Goal: Find specific page/section: Find specific page/section

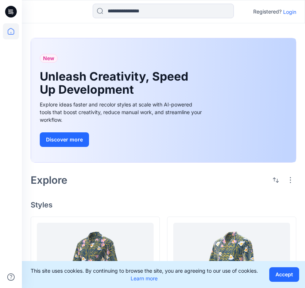
scroll to position [146, 0]
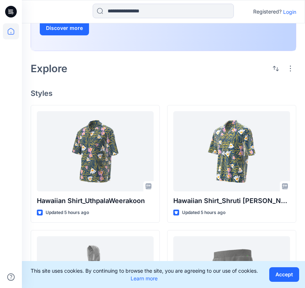
scroll to position [146, 0]
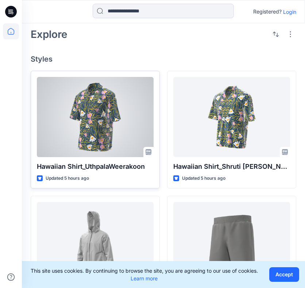
click at [112, 134] on div at bounding box center [95, 117] width 117 height 80
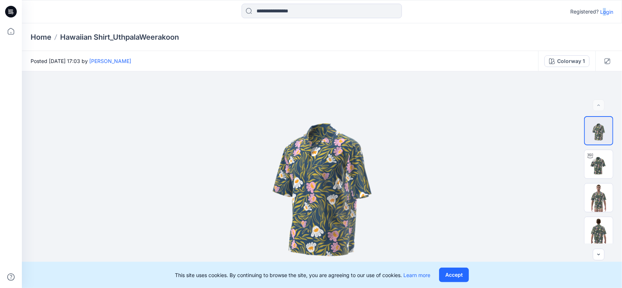
click at [304, 11] on p "Login" at bounding box center [606, 12] width 13 height 8
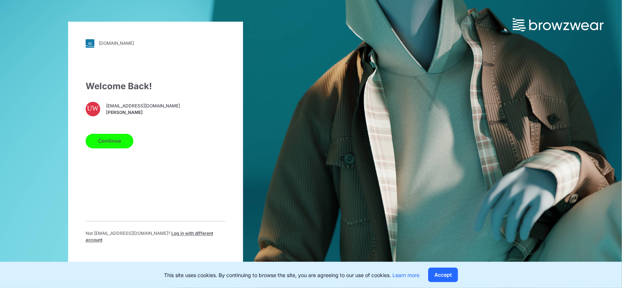
click at [108, 143] on button "Continue" at bounding box center [110, 141] width 48 height 15
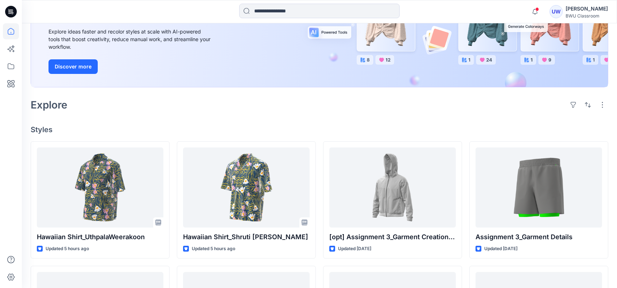
scroll to position [146, 0]
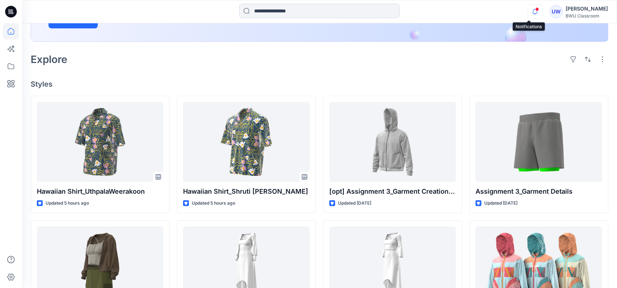
click at [532, 12] on icon "button" at bounding box center [535, 11] width 14 height 15
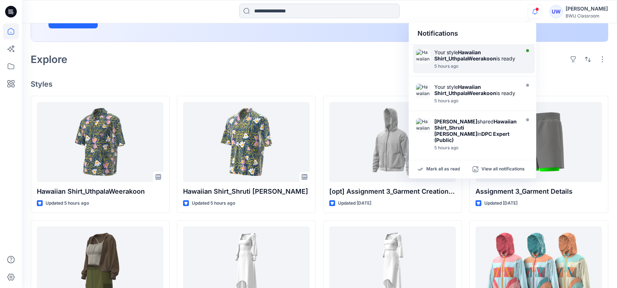
click at [499, 68] on div "5 hours ago" at bounding box center [476, 66] width 84 height 5
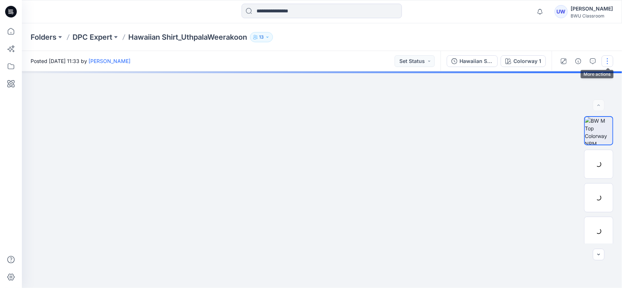
click at [607, 58] on button "button" at bounding box center [608, 61] width 12 height 12
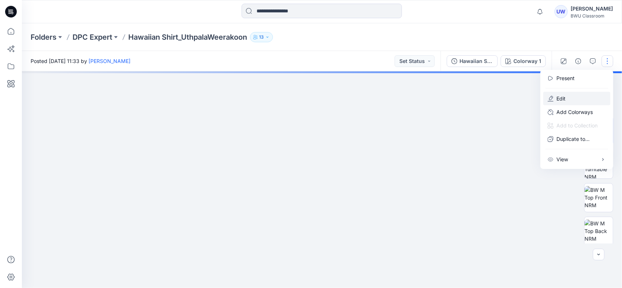
click at [566, 98] on p "Edit" at bounding box center [560, 99] width 9 height 8
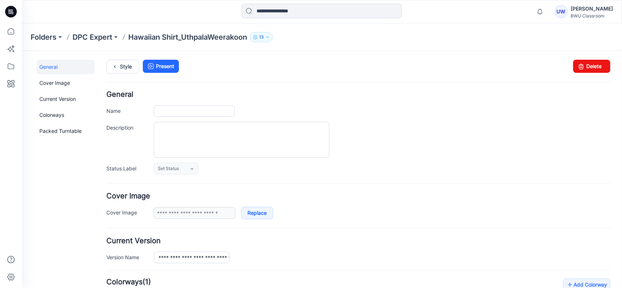
type input "**********"
drag, startPoint x: 595, startPoint y: 69, endPoint x: 360, endPoint y: 87, distance: 235.5
click at [595, 69] on link "Delete" at bounding box center [591, 65] width 37 height 13
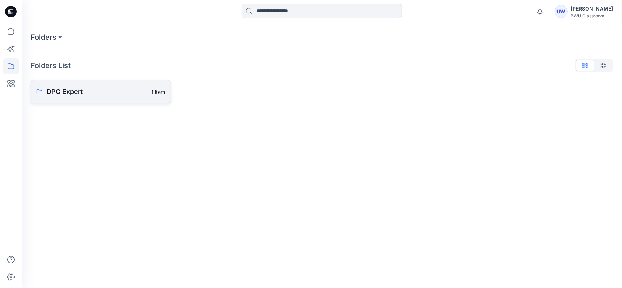
click at [106, 101] on link "DPC Expert 1 item" at bounding box center [101, 91] width 140 height 23
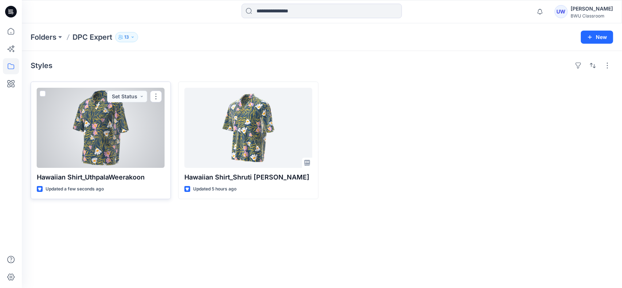
click at [147, 137] on div at bounding box center [101, 128] width 128 height 80
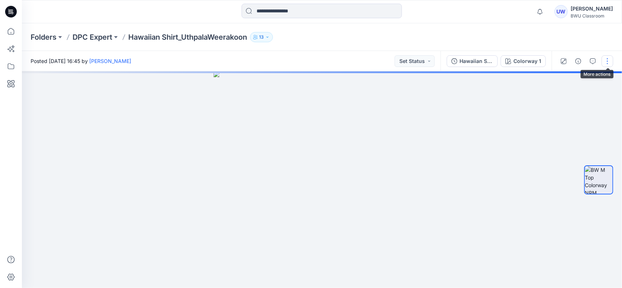
click at [609, 62] on button "button" at bounding box center [608, 61] width 12 height 12
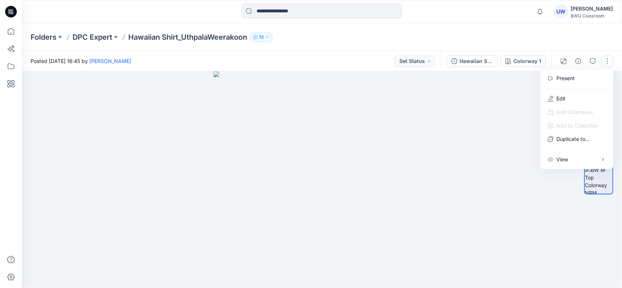
click at [499, 182] on div at bounding box center [322, 179] width 600 height 217
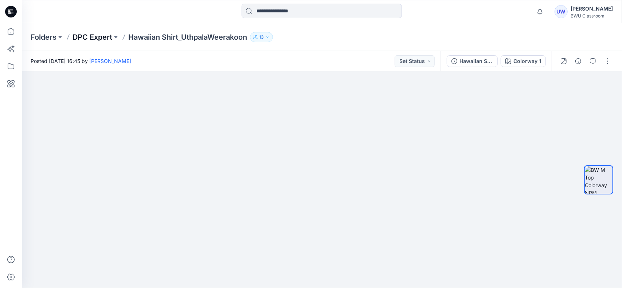
click at [102, 36] on p "DPC Expert" at bounding box center [93, 37] width 40 height 10
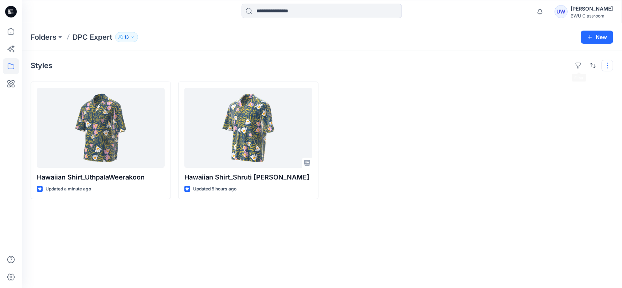
click at [608, 68] on button "button" at bounding box center [608, 66] width 12 height 12
click at [575, 80] on p "Layout" at bounding box center [577, 82] width 46 height 9
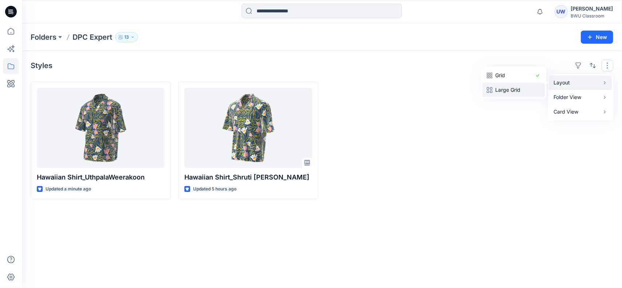
click at [507, 87] on p "Large Grid" at bounding box center [514, 90] width 36 height 9
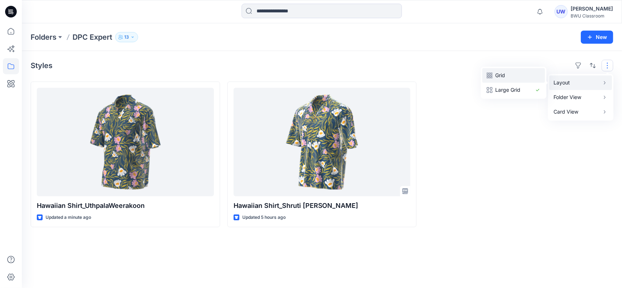
click at [510, 79] on p "Grid" at bounding box center [514, 75] width 36 height 9
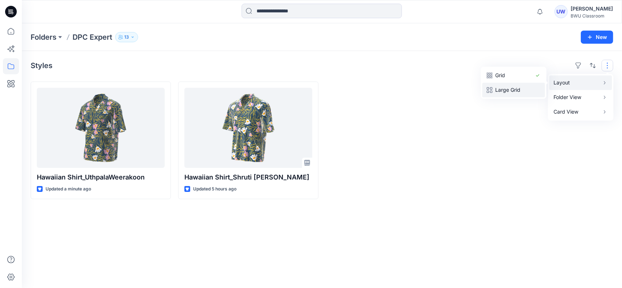
click at [519, 89] on p "Large Grid" at bounding box center [514, 90] width 36 height 9
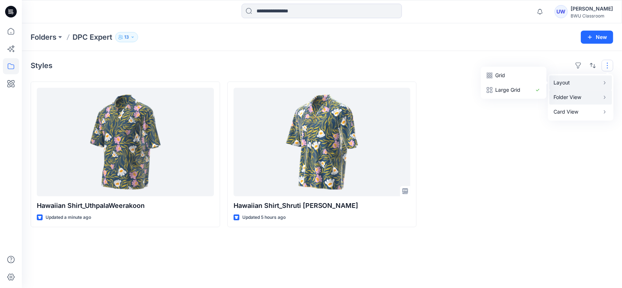
click at [563, 91] on button "Folder View" at bounding box center [581, 97] width 63 height 15
click at [511, 104] on p "Card" at bounding box center [514, 104] width 36 height 9
click at [555, 87] on p "Layout" at bounding box center [577, 82] width 46 height 9
click at [509, 98] on div "Grid Large Grid" at bounding box center [514, 83] width 66 height 32
click at [484, 176] on div at bounding box center [519, 155] width 190 height 146
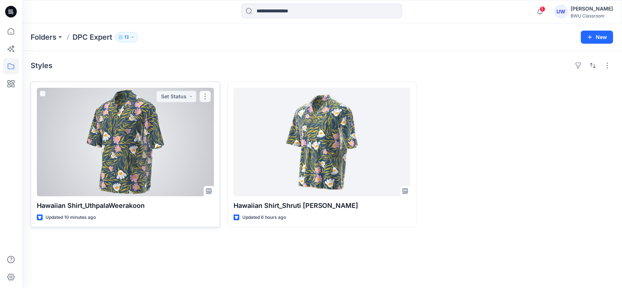
click at [188, 127] on div at bounding box center [125, 142] width 177 height 109
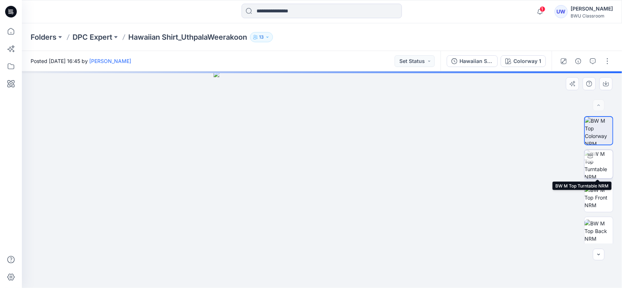
click at [597, 169] on img at bounding box center [599, 164] width 28 height 28
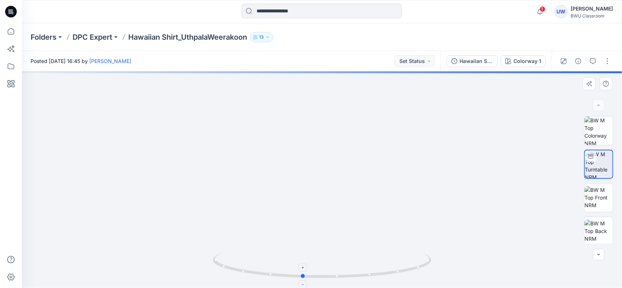
drag, startPoint x: 348, startPoint y: 256, endPoint x: 337, endPoint y: 257, distance: 11.7
click at [337, 257] on icon at bounding box center [323, 266] width 220 height 27
drag, startPoint x: 350, startPoint y: 191, endPoint x: 356, endPoint y: 194, distance: 6.2
click at [356, 194] on img at bounding box center [344, 76] width 657 height 424
drag, startPoint x: 367, startPoint y: 270, endPoint x: 419, endPoint y: 272, distance: 51.8
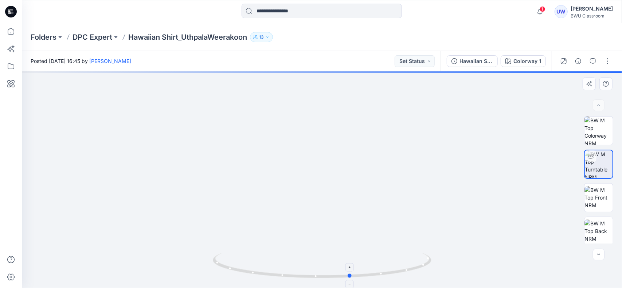
click at [419, 272] on icon at bounding box center [323, 266] width 220 height 27
drag, startPoint x: 381, startPoint y: 271, endPoint x: 407, endPoint y: 271, distance: 25.5
click at [407, 271] on icon at bounding box center [323, 266] width 220 height 27
drag, startPoint x: 385, startPoint y: 261, endPoint x: 401, endPoint y: 263, distance: 15.7
click at [402, 263] on icon at bounding box center [323, 266] width 220 height 27
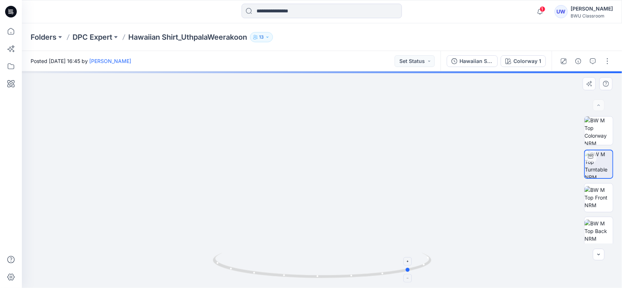
drag, startPoint x: 384, startPoint y: 262, endPoint x: 399, endPoint y: 263, distance: 15.0
click at [402, 264] on icon at bounding box center [323, 266] width 220 height 27
click at [362, 259] on icon at bounding box center [323, 266] width 220 height 27
drag, startPoint x: 320, startPoint y: 239, endPoint x: 332, endPoint y: 135, distance: 104.3
click at [332, 136] on img at bounding box center [321, 36] width 804 height 504
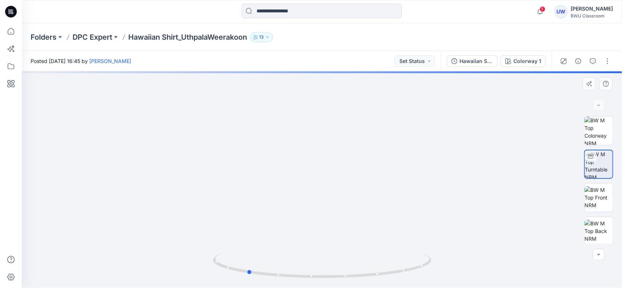
drag, startPoint x: 286, startPoint y: 254, endPoint x: 332, endPoint y: 223, distance: 55.9
click at [343, 123] on div at bounding box center [322, 179] width 600 height 217
drag, startPoint x: 324, startPoint y: 236, endPoint x: 398, endPoint y: 265, distance: 79.0
click at [398, 265] on div at bounding box center [322, 179] width 600 height 217
drag, startPoint x: 366, startPoint y: 172, endPoint x: 372, endPoint y: 275, distance: 103.3
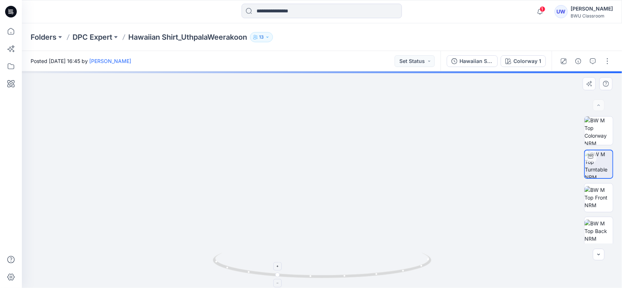
click at [394, 249] on img at bounding box center [409, 15] width 804 height 547
drag, startPoint x: 366, startPoint y: 280, endPoint x: 426, endPoint y: 284, distance: 60.7
click at [426, 284] on div at bounding box center [322, 270] width 219 height 36
drag, startPoint x: 422, startPoint y: 195, endPoint x: 373, endPoint y: 250, distance: 73.8
click at [374, 256] on div at bounding box center [322, 179] width 600 height 217
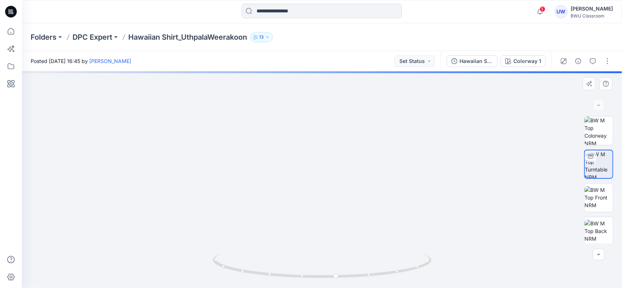
drag, startPoint x: 405, startPoint y: 178, endPoint x: 331, endPoint y: 178, distance: 74.3
drag, startPoint x: 388, startPoint y: 183, endPoint x: 296, endPoint y: 99, distance: 125.1
drag, startPoint x: 334, startPoint y: 178, endPoint x: 350, endPoint y: 257, distance: 80.3
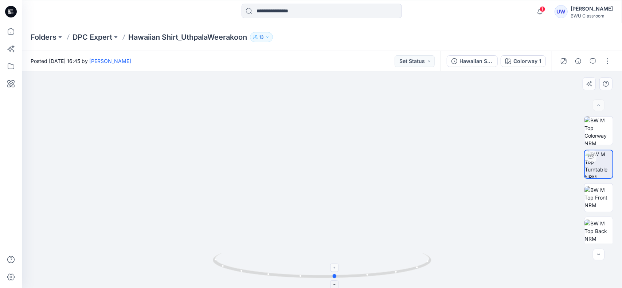
drag, startPoint x: 364, startPoint y: 277, endPoint x: 329, endPoint y: 277, distance: 35.0
click at [329, 277] on icon at bounding box center [323, 266] width 220 height 27
drag, startPoint x: 333, startPoint y: 278, endPoint x: 297, endPoint y: 277, distance: 35.4
click at [297, 277] on icon at bounding box center [323, 266] width 220 height 27
drag, startPoint x: 302, startPoint y: 278, endPoint x: 265, endPoint y: 277, distance: 37.9
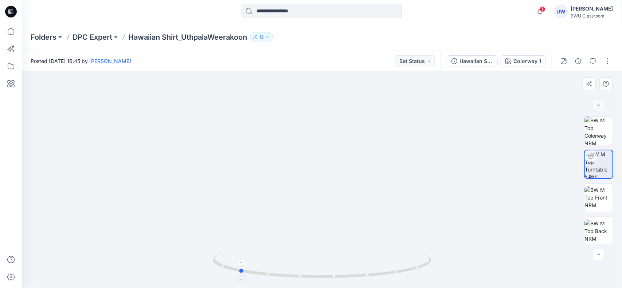
click at [265, 277] on icon at bounding box center [323, 266] width 220 height 27
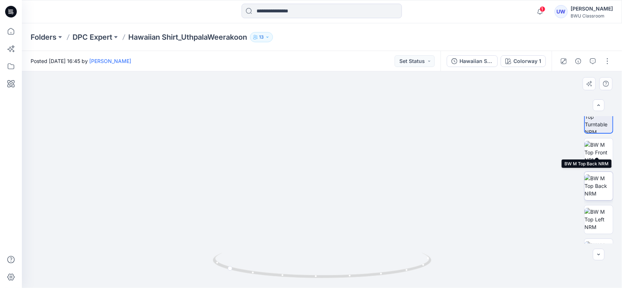
scroll to position [102, 0]
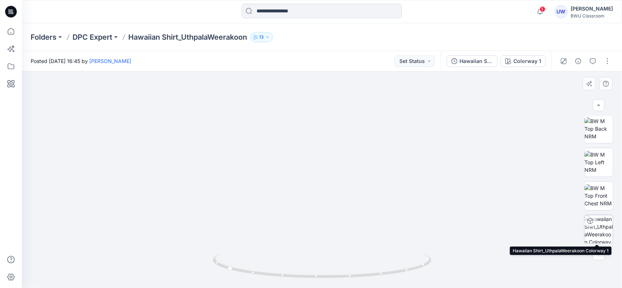
click at [598, 223] on img at bounding box center [599, 229] width 28 height 28
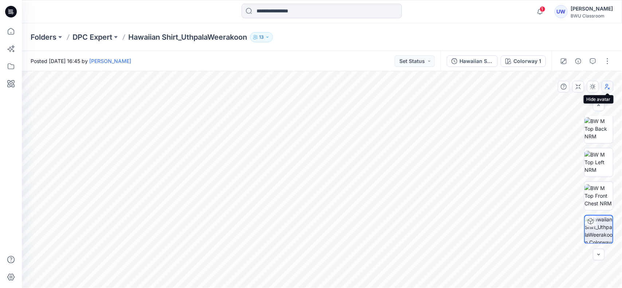
click at [609, 89] on icon "button" at bounding box center [609, 89] width 2 height 2
click at [264, 36] on p "13" at bounding box center [261, 37] width 5 height 8
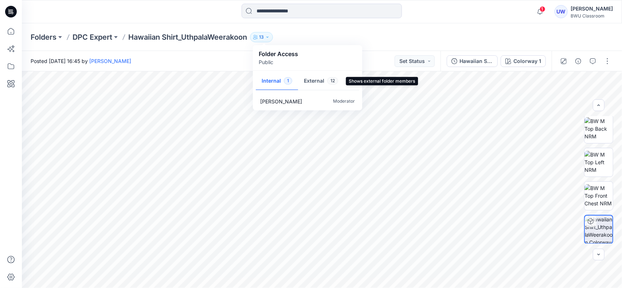
click at [308, 79] on button "External 12" at bounding box center [321, 81] width 46 height 19
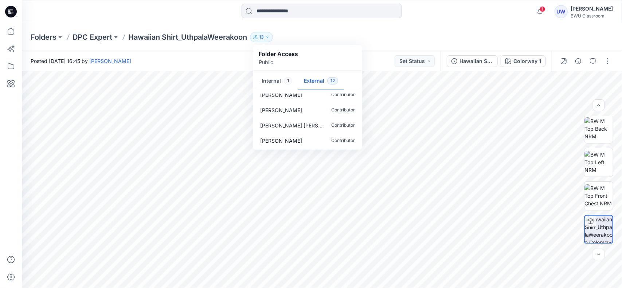
scroll to position [0, 0]
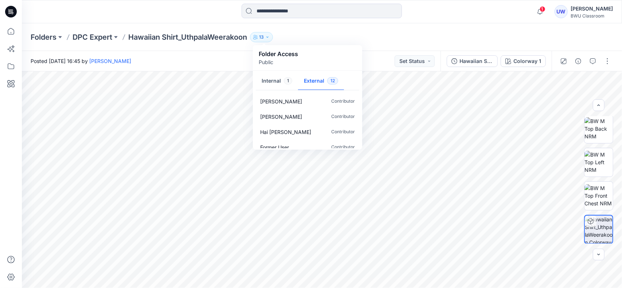
click at [578, 15] on div "BWU Classroom" at bounding box center [592, 15] width 42 height 5
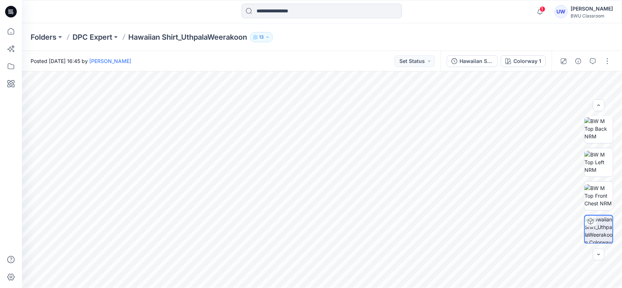
click at [214, 41] on p "Hawaiian Shirt_UthpalaWeerakoon" at bounding box center [187, 37] width 119 height 10
click at [103, 35] on p "DPC Expert" at bounding box center [93, 37] width 40 height 10
